Goal: Task Accomplishment & Management: Use online tool/utility

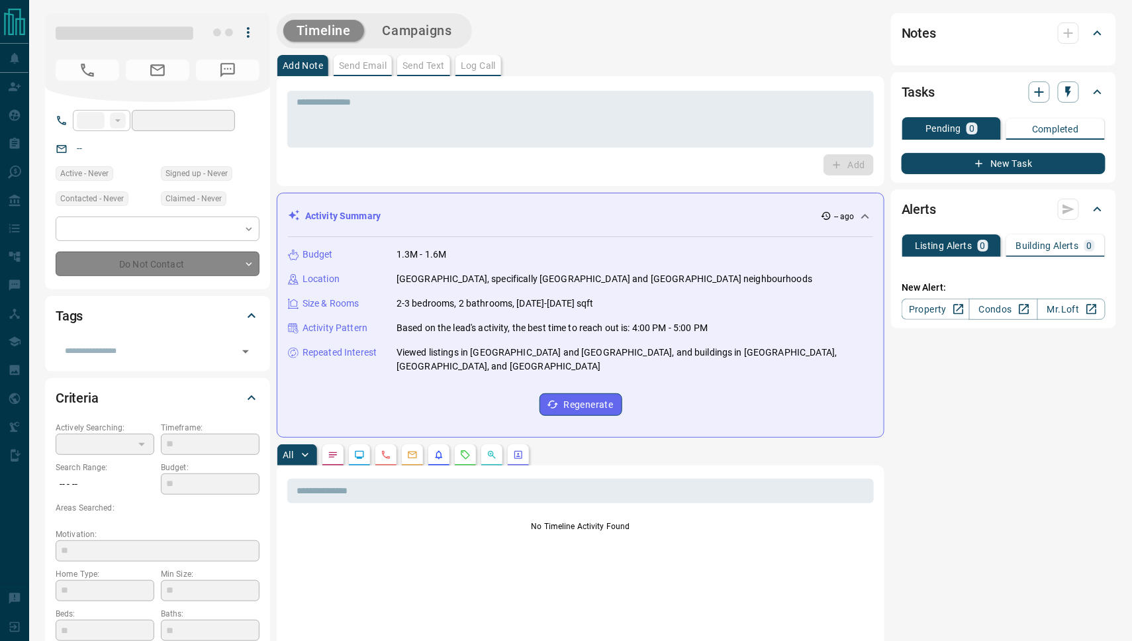
type input "**"
type input "**********"
type input "*"
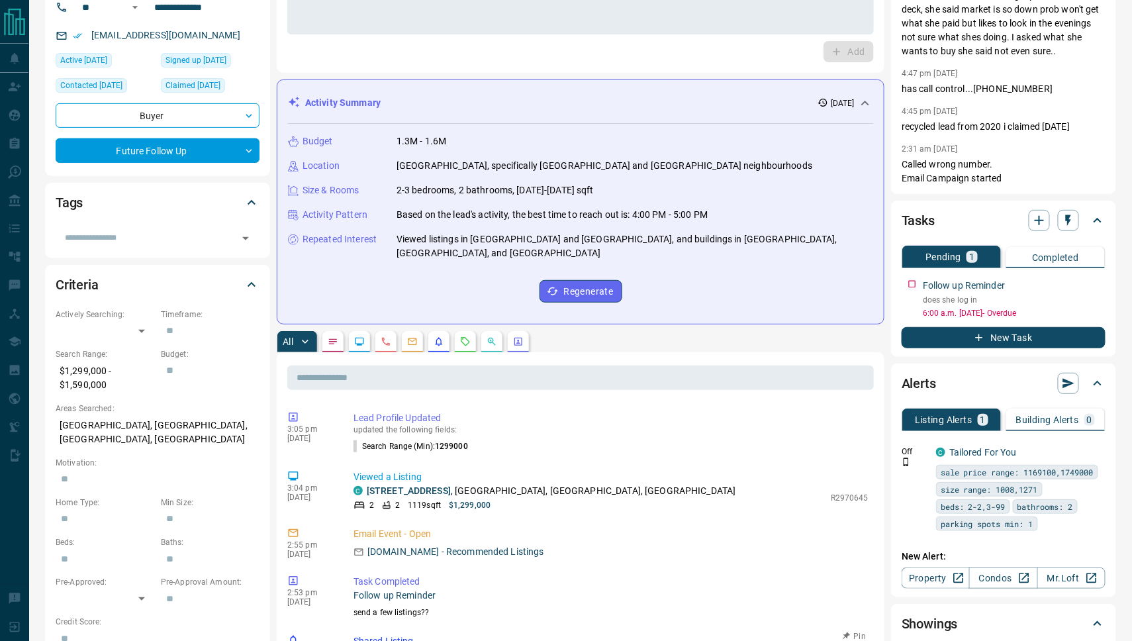
scroll to position [103, 0]
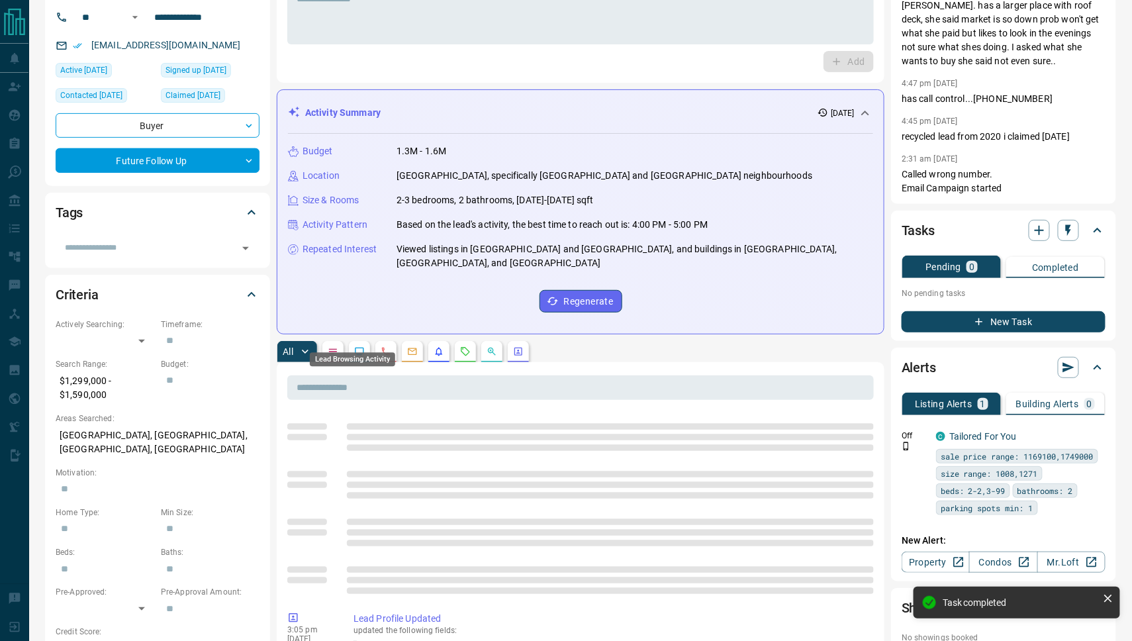
click at [363, 346] on icon "Lead Browsing Activity" at bounding box center [359, 351] width 11 height 11
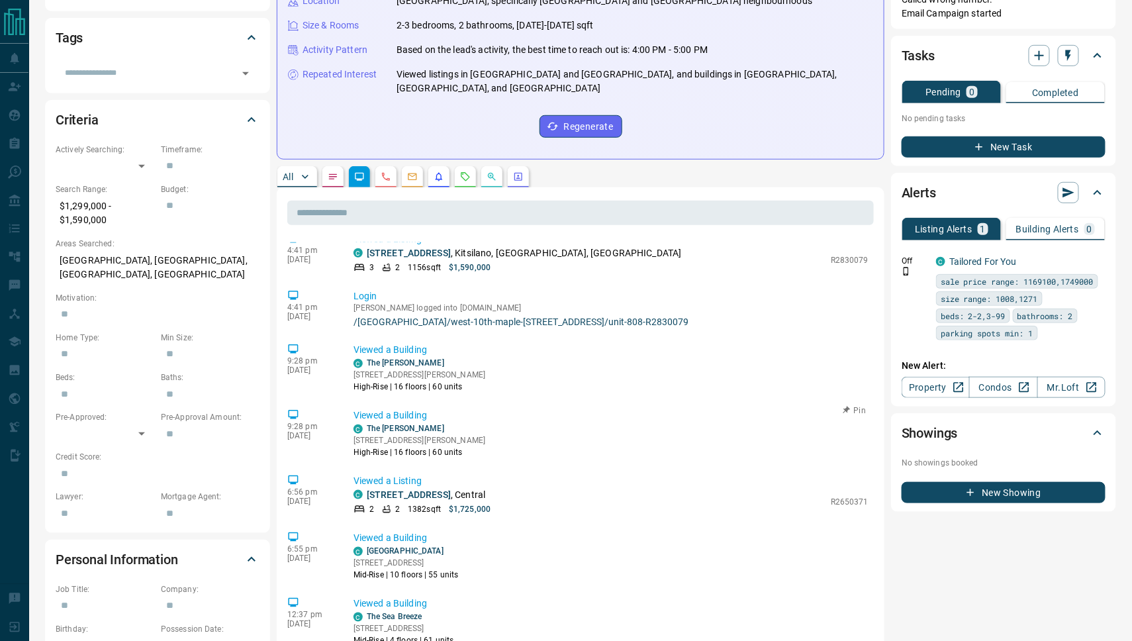
scroll to position [259, 0]
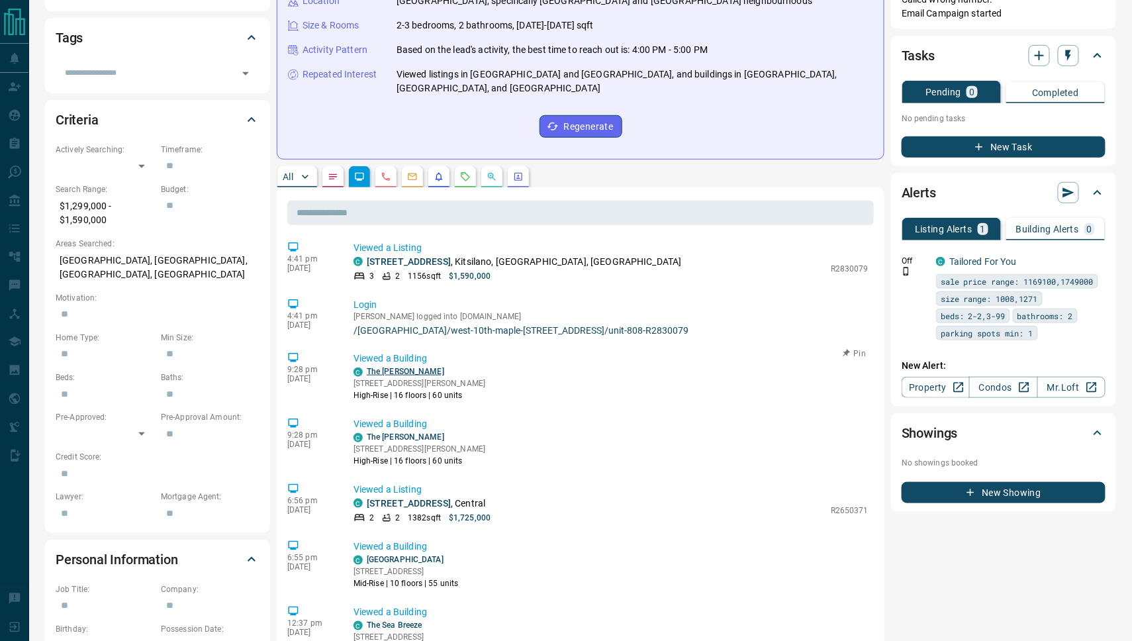
click at [394, 376] on link "The [PERSON_NAME]" at bounding box center [405, 371] width 77 height 9
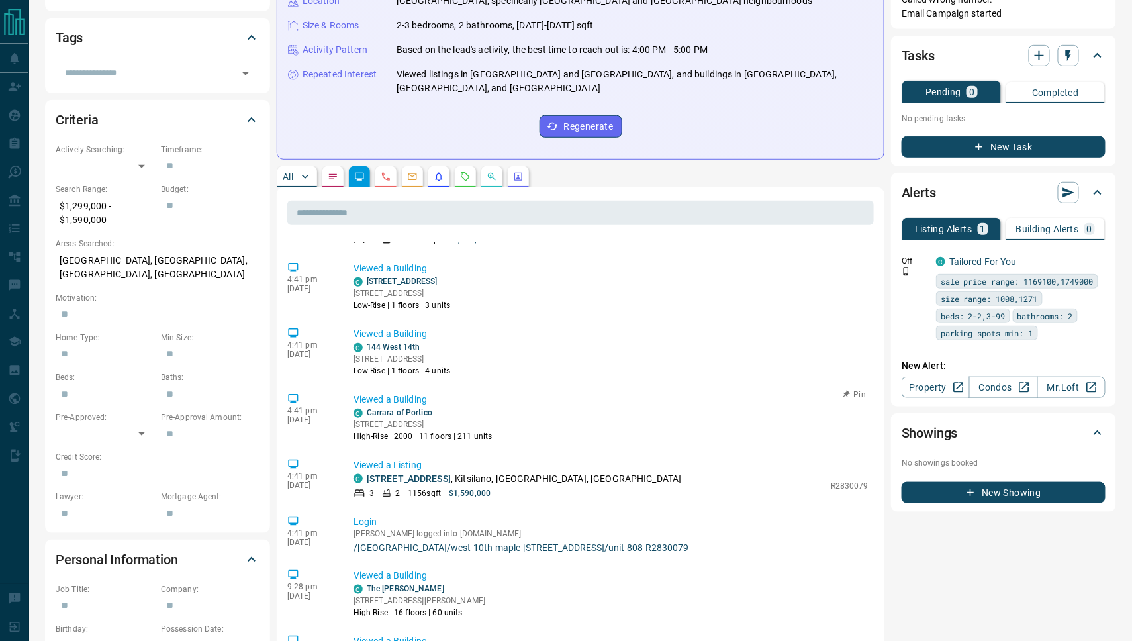
scroll to position [41, 0]
click at [438, 277] on link "[STREET_ADDRESS]" at bounding box center [402, 281] width 71 height 9
click at [400, 344] on link "144 West 14th" at bounding box center [393, 347] width 53 height 9
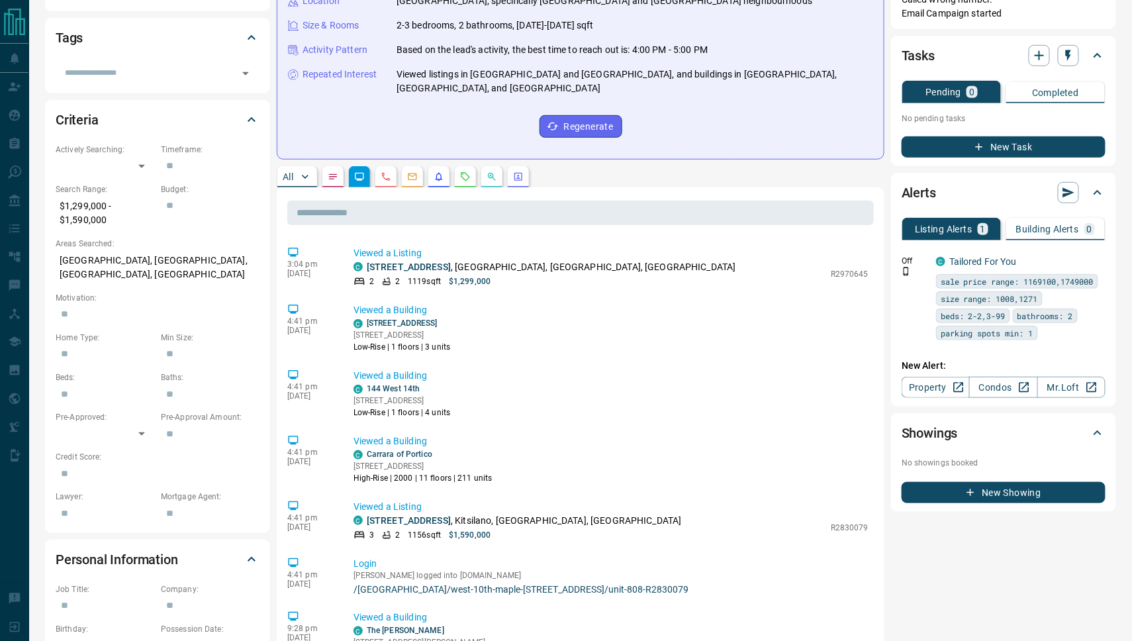
scroll to position [253, 0]
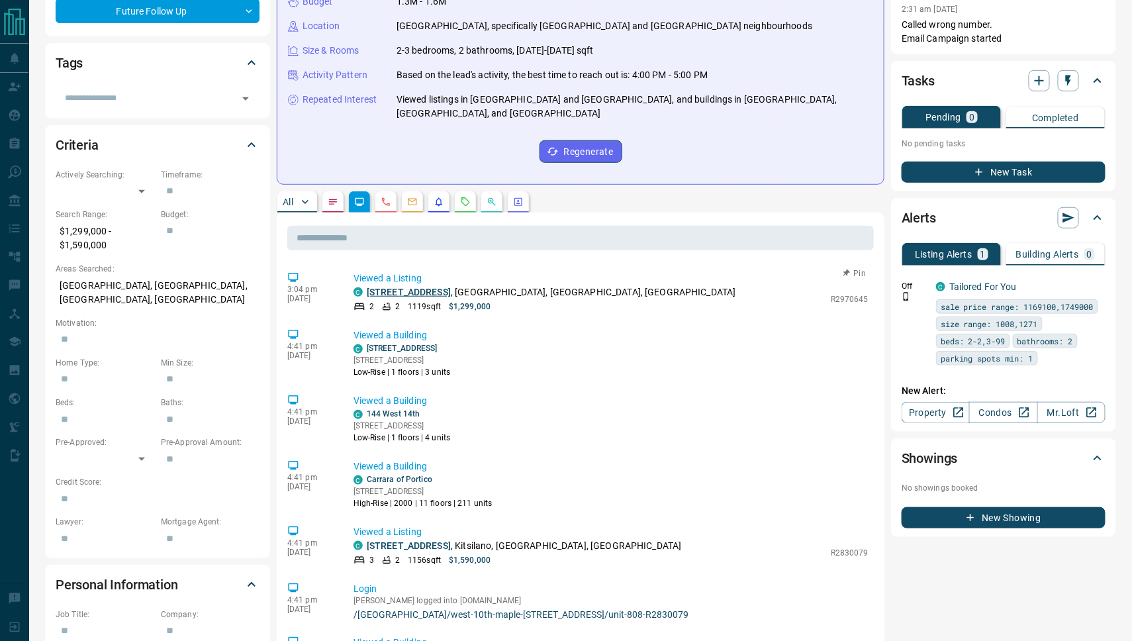
click at [418, 287] on link "[STREET_ADDRESS]" at bounding box center [409, 292] width 84 height 11
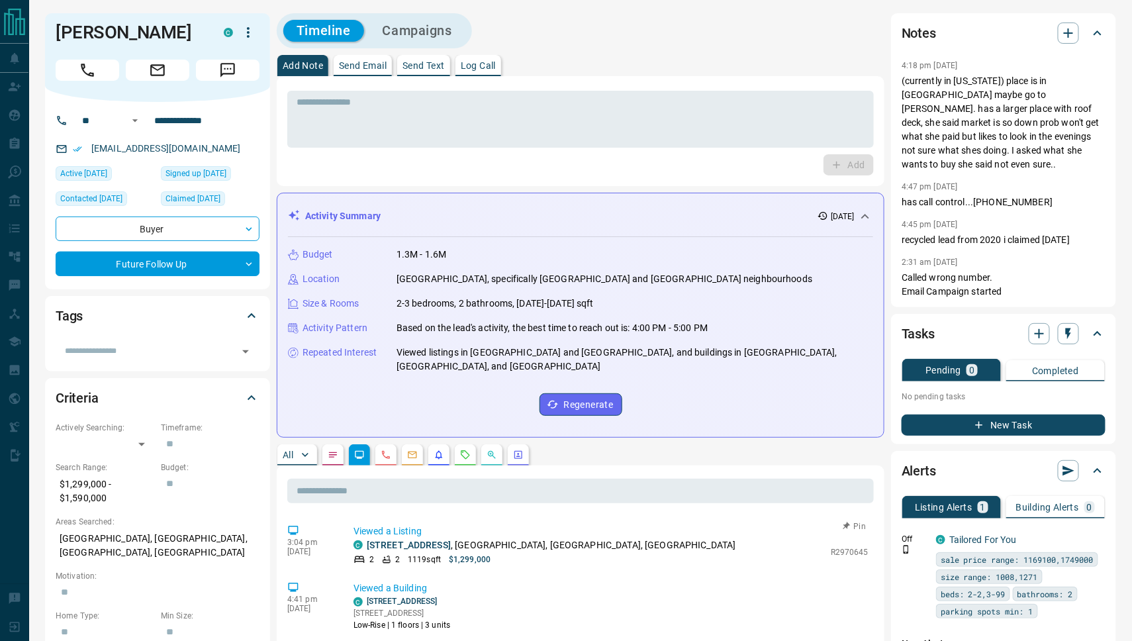
scroll to position [0, 0]
click at [969, 421] on button "New Task" at bounding box center [1004, 424] width 204 height 21
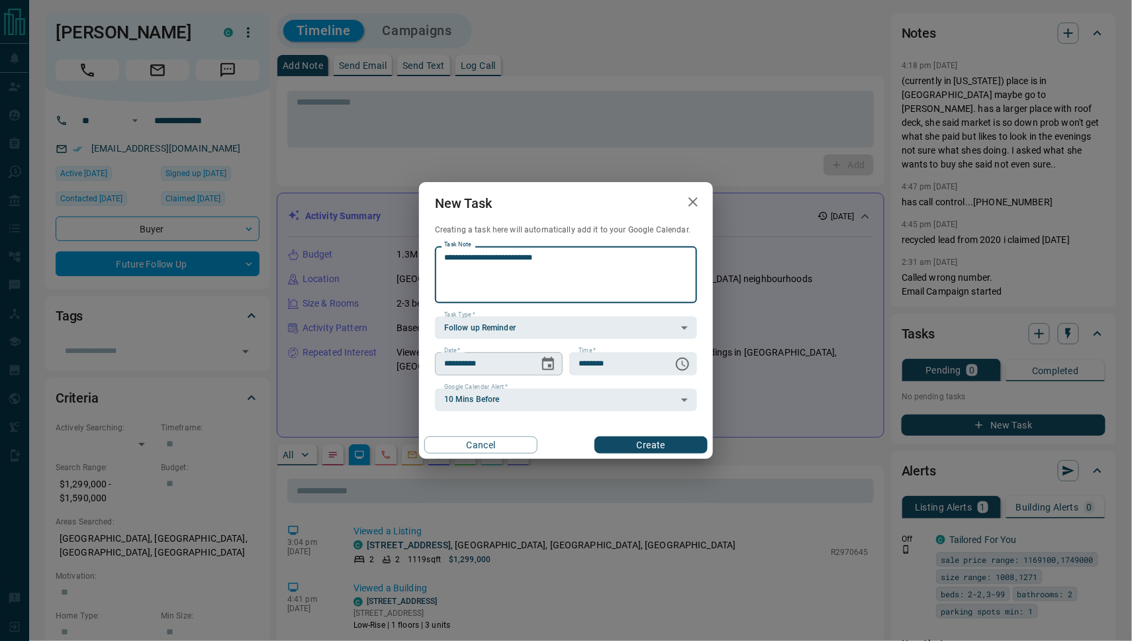
type textarea "**********"
click at [551, 370] on icon "Choose date, selected date is Sep 17, 2025" at bounding box center [548, 364] width 16 height 16
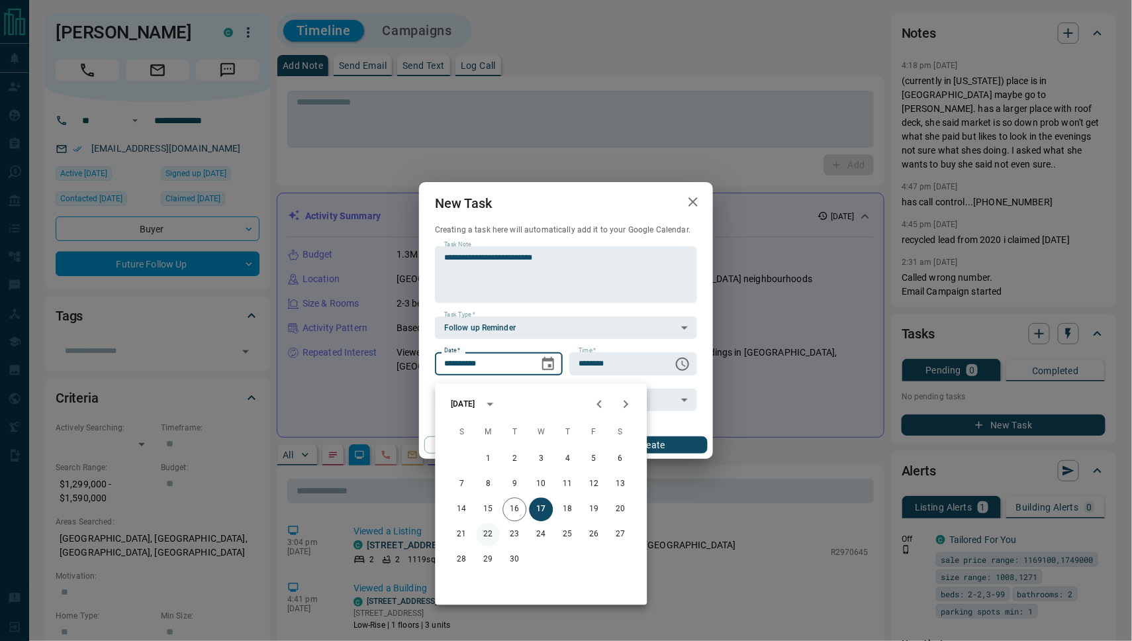
click at [493, 527] on button "22" at bounding box center [489, 535] width 24 height 24
type input "**********"
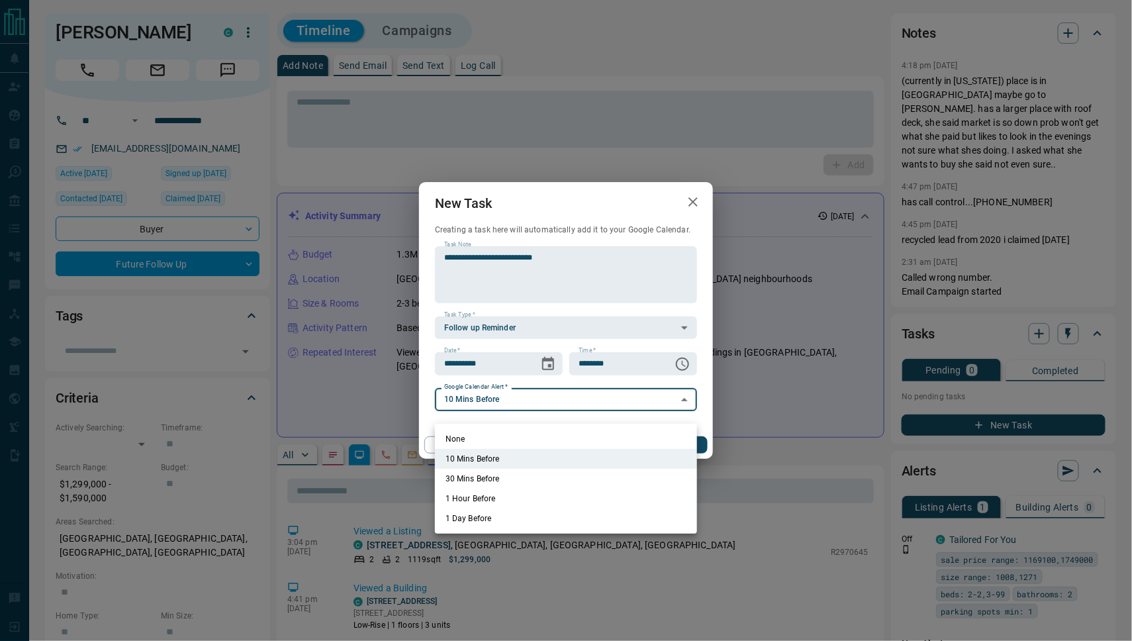
click at [612, 430] on li "None" at bounding box center [566, 439] width 262 height 20
type input "*"
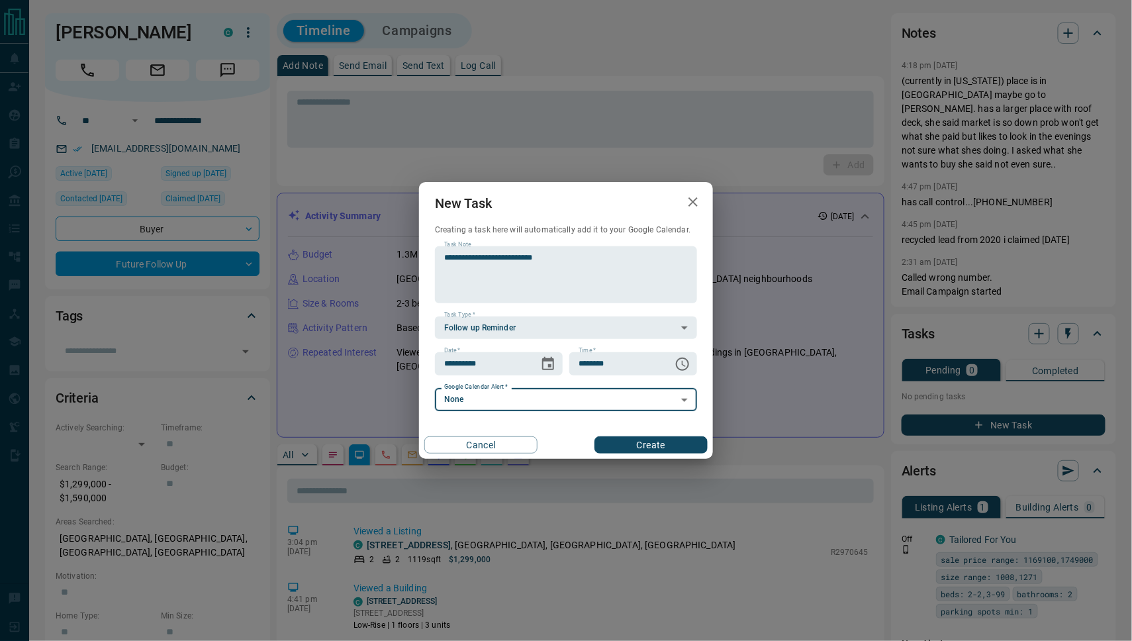
click at [663, 452] on button "Create" at bounding box center [650, 444] width 113 height 17
